Goal: Information Seeking & Learning: Find specific fact

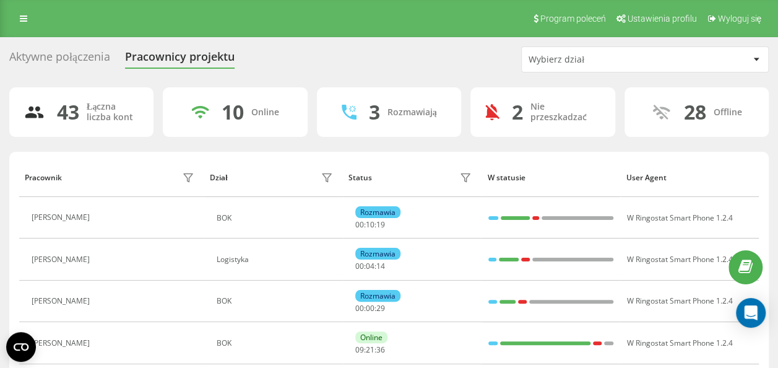
click at [555, 67] on div "Wybierz dział" at bounding box center [645, 59] width 246 height 25
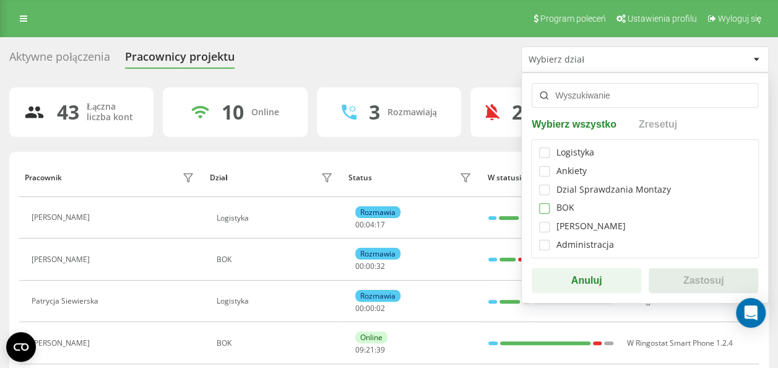
click at [543, 203] on label at bounding box center [544, 203] width 11 height 0
checkbox input "true"
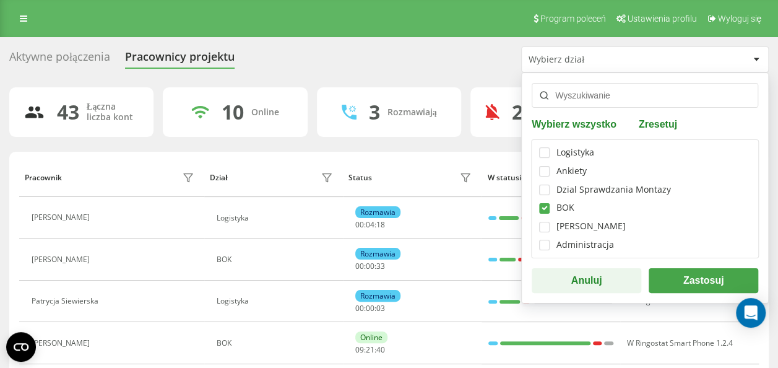
click at [684, 274] on button "Zastosuj" at bounding box center [704, 280] width 110 height 25
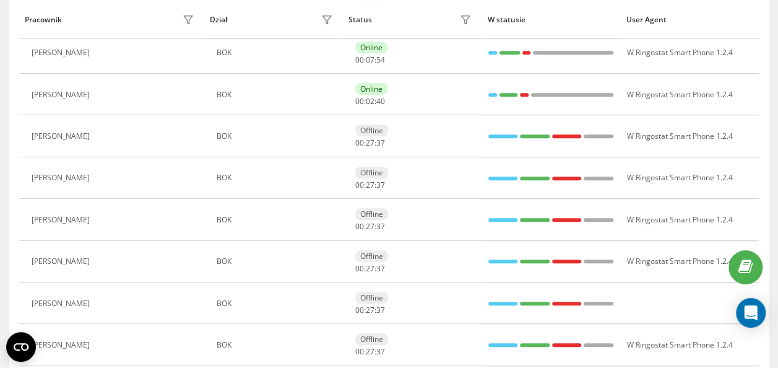
scroll to position [166, 0]
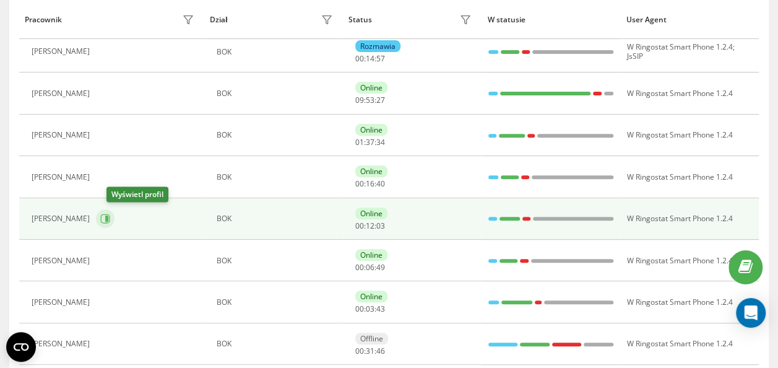
click at [110, 214] on icon at bounding box center [105, 219] width 10 height 10
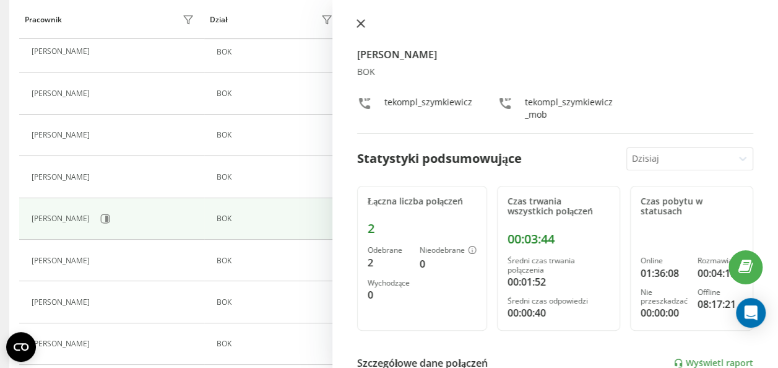
click at [357, 28] on button at bounding box center [361, 25] width 16 height 12
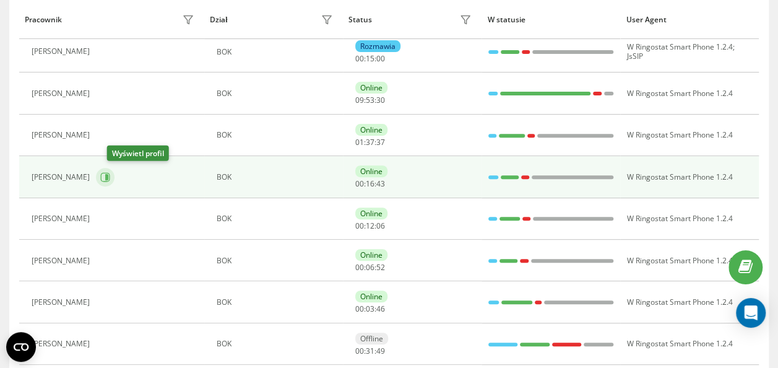
click at [112, 170] on button at bounding box center [105, 177] width 19 height 19
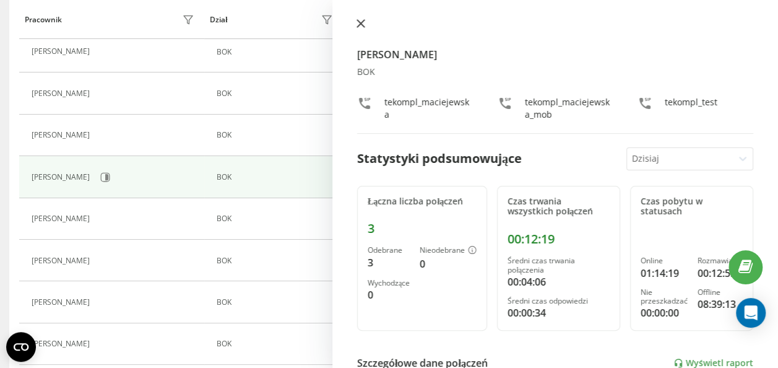
click at [357, 28] on button at bounding box center [361, 25] width 16 height 12
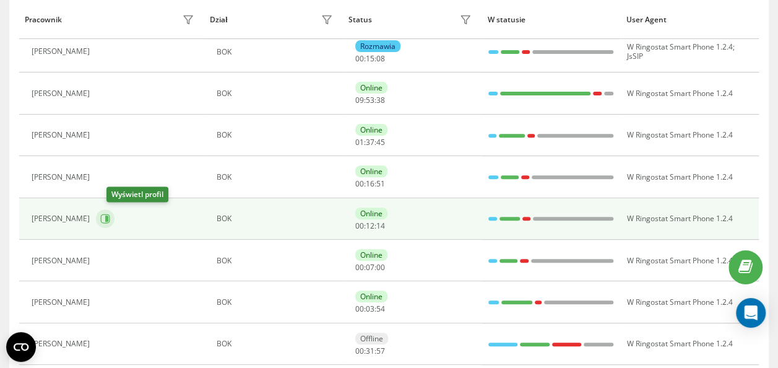
click at [110, 219] on button at bounding box center [105, 218] width 19 height 19
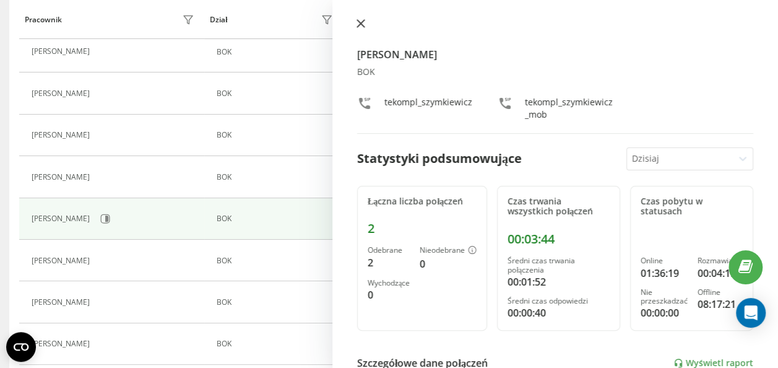
click at [365, 28] on button at bounding box center [361, 25] width 16 height 12
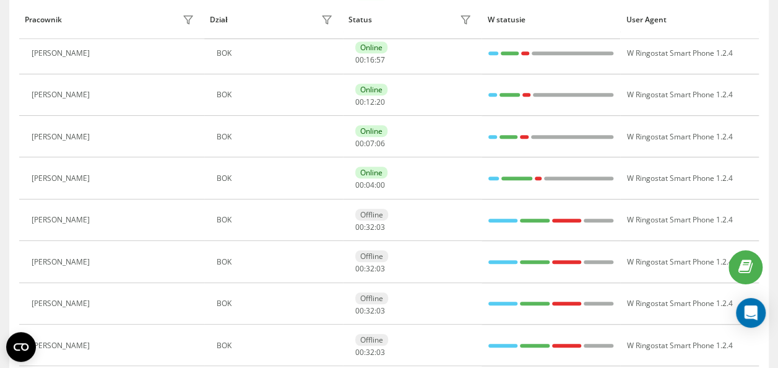
scroll to position [166, 0]
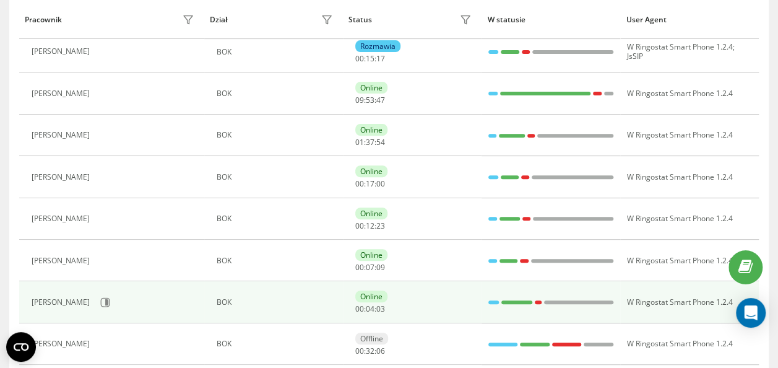
click at [75, 305] on div "Róża Korcz" at bounding box center [115, 302] width 166 height 21
click at [100, 305] on icon at bounding box center [105, 302] width 10 height 10
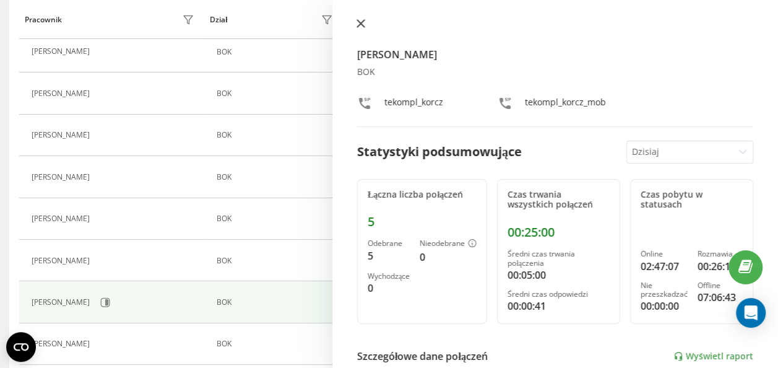
click at [368, 25] on button at bounding box center [361, 25] width 16 height 12
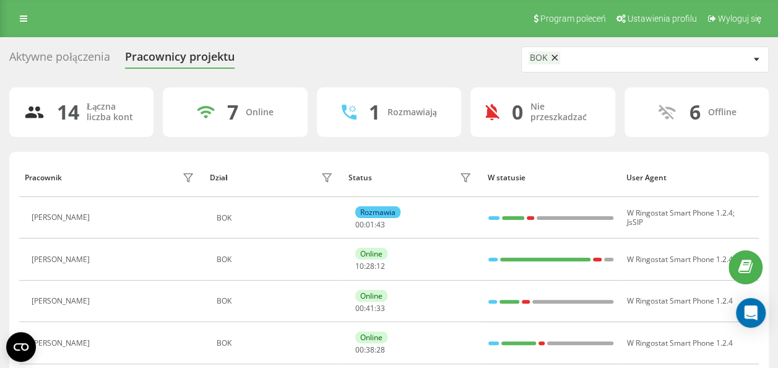
click at [29, 11] on link at bounding box center [23, 18] width 22 height 17
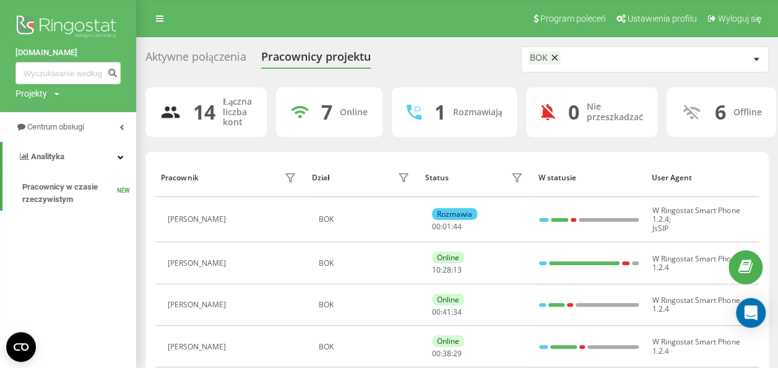
click at [210, 63] on div "Aktywne połączenia" at bounding box center [195, 59] width 101 height 19
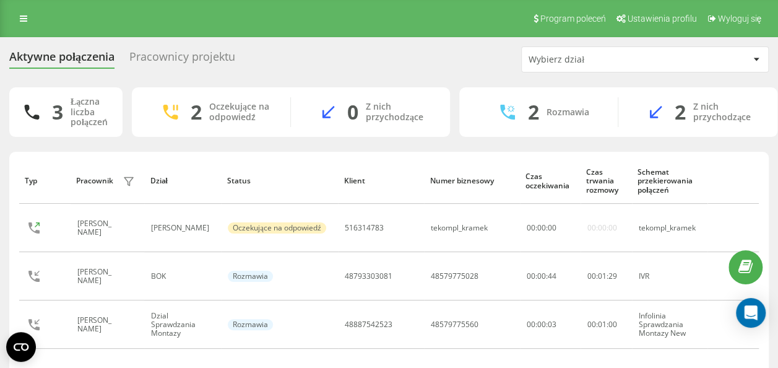
click at [35, 23] on div "Program poleceń Ustawienia profilu Wyloguj się" at bounding box center [389, 18] width 778 height 37
click at [26, 19] on icon at bounding box center [23, 18] width 7 height 9
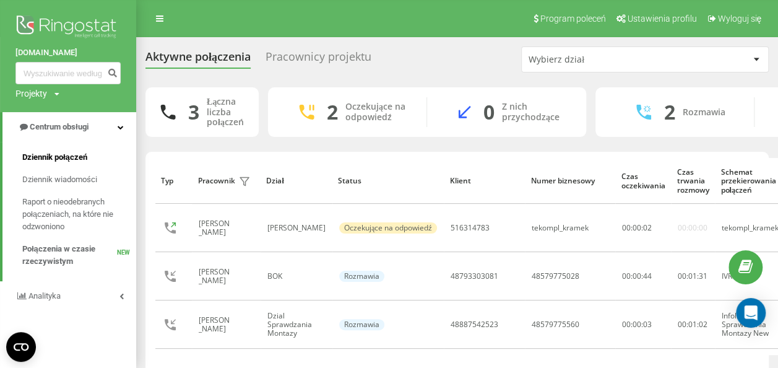
click at [64, 151] on link "Dziennik połączeń" at bounding box center [79, 157] width 114 height 22
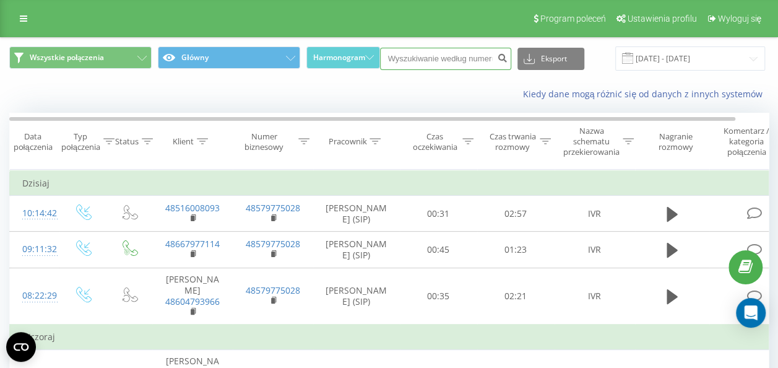
click at [436, 62] on input at bounding box center [445, 59] width 131 height 22
paste input "48516008093"
type input "48516008093"
click at [498, 59] on icon "submit" at bounding box center [503, 56] width 11 height 7
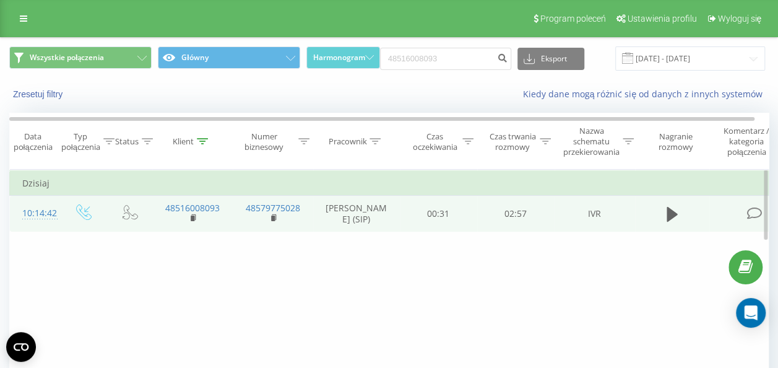
click at [656, 218] on td at bounding box center [672, 214] width 74 height 36
click at [667, 220] on icon at bounding box center [672, 214] width 11 height 15
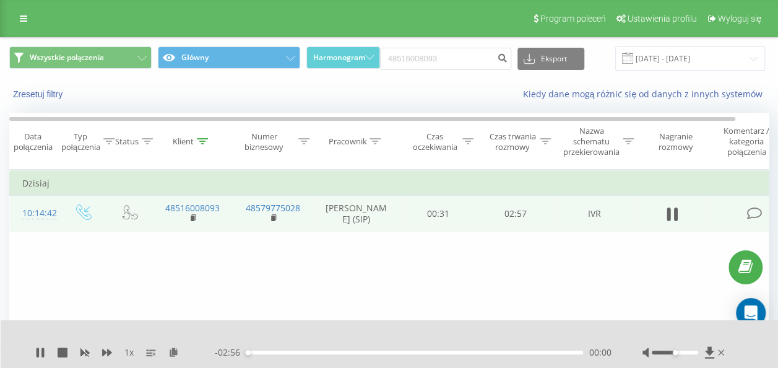
click at [388, 353] on div "00:00" at bounding box center [414, 352] width 337 height 4
drag, startPoint x: 404, startPoint y: 308, endPoint x: 402, endPoint y: 358, distance: 49.5
click at [402, 358] on div "- 01:39 01:17 01:17" at bounding box center [413, 352] width 397 height 12
click at [407, 353] on div "01:18" at bounding box center [414, 352] width 337 height 4
click at [452, 354] on div "- 01:26 01:31 01:31" at bounding box center [413, 352] width 397 height 12
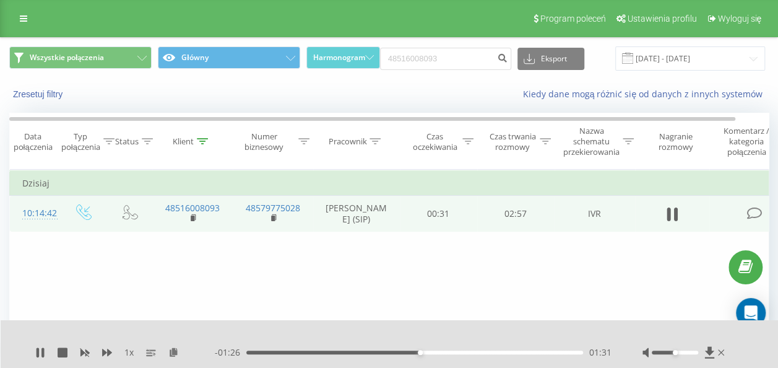
click at [453, 350] on div "01:31" at bounding box center [414, 352] width 337 height 4
click at [479, 350] on div "01:49" at bounding box center [414, 352] width 337 height 4
click at [557, 353] on div "02:23" at bounding box center [414, 352] width 337 height 4
